Goal: Transaction & Acquisition: Download file/media

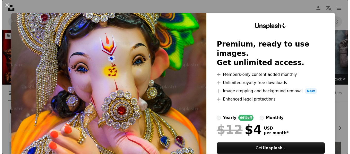
scroll to position [309, 0]
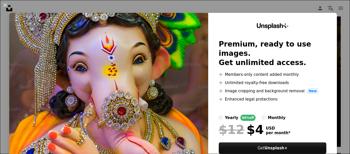
click at [164, 78] on img at bounding box center [108, 95] width 199 height 164
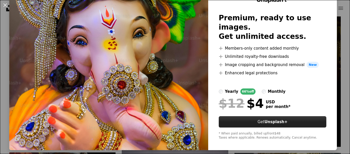
scroll to position [27, 0]
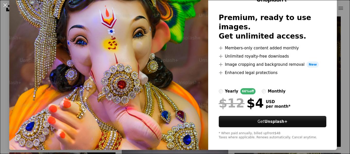
click at [86, 82] on img at bounding box center [108, 68] width 199 height 164
drag, startPoint x: 86, startPoint y: 82, endPoint x: 94, endPoint y: 70, distance: 14.2
click at [94, 70] on img at bounding box center [108, 68] width 199 height 164
click at [104, 111] on img at bounding box center [108, 68] width 199 height 164
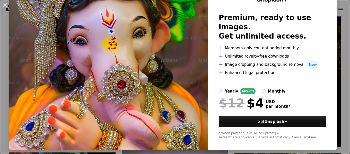
click at [104, 111] on img at bounding box center [108, 68] width 199 height 164
drag, startPoint x: 104, startPoint y: 111, endPoint x: 101, endPoint y: 116, distance: 5.9
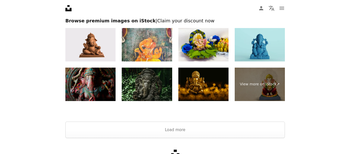
scroll to position [348, 0]
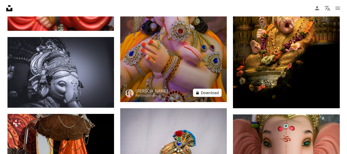
click at [198, 93] on icon at bounding box center [197, 92] width 3 height 3
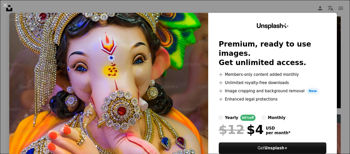
click at [128, 86] on img at bounding box center [108, 95] width 199 height 164
click at [128, 83] on img at bounding box center [108, 95] width 199 height 164
click at [17, 17] on img at bounding box center [108, 95] width 199 height 164
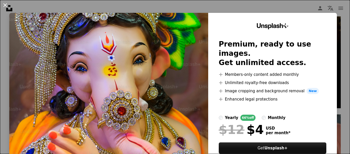
click at [4, 2] on button "An X shape" at bounding box center [5, 5] width 6 height 6
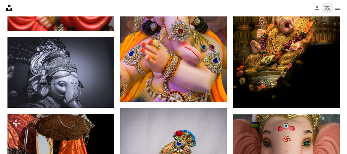
drag, startPoint x: 337, startPoint y: 3, endPoint x: 332, endPoint y: 4, distance: 5.2
click at [336, 3] on button "navigation menu" at bounding box center [337, 8] width 10 height 10
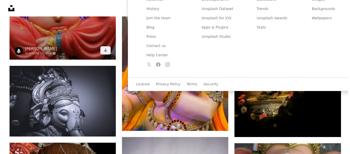
scroll to position [271, 0]
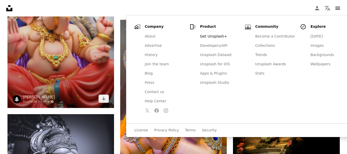
click at [65, 54] on img at bounding box center [60, 28] width 106 height 159
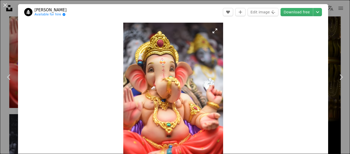
click at [214, 85] on img "Zoom in on this image" at bounding box center [173, 98] width 100 height 150
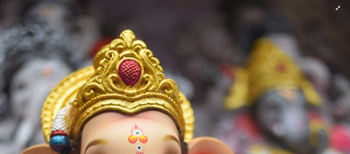
scroll to position [180, 0]
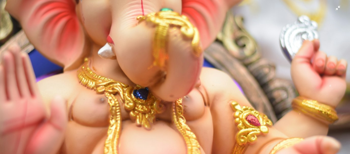
click at [218, 83] on img "Zoom out on this image" at bounding box center [175, 83] width 351 height 526
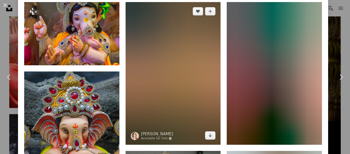
scroll to position [508, 0]
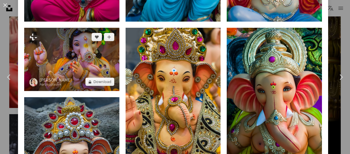
click at [93, 49] on img at bounding box center [71, 59] width 95 height 63
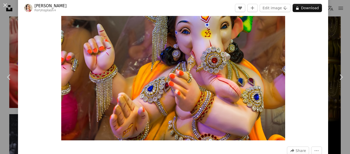
scroll to position [26, 0]
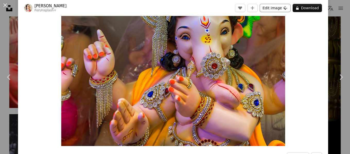
click at [269, 6] on button "Edit image Plus sign for Unsplash+" at bounding box center [275, 8] width 31 height 8
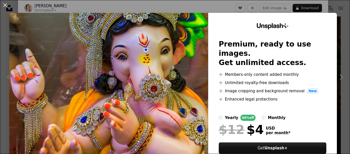
click at [233, 72] on li "A plus sign Members-only content added monthly" at bounding box center [273, 75] width 108 height 6
click at [166, 55] on img at bounding box center [108, 95] width 199 height 164
click at [164, 6] on div "An X shape Unsplash+ Premium, ready to use images. Get unlimited access. A plus…" at bounding box center [175, 77] width 350 height 154
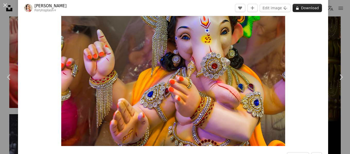
click at [301, 11] on button "A lock Download" at bounding box center [307, 8] width 29 height 8
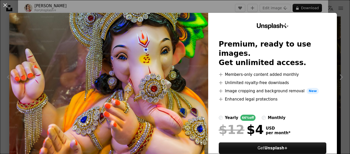
click at [161, 29] on img at bounding box center [108, 95] width 199 height 164
